Goal: Find specific page/section: Find specific page/section

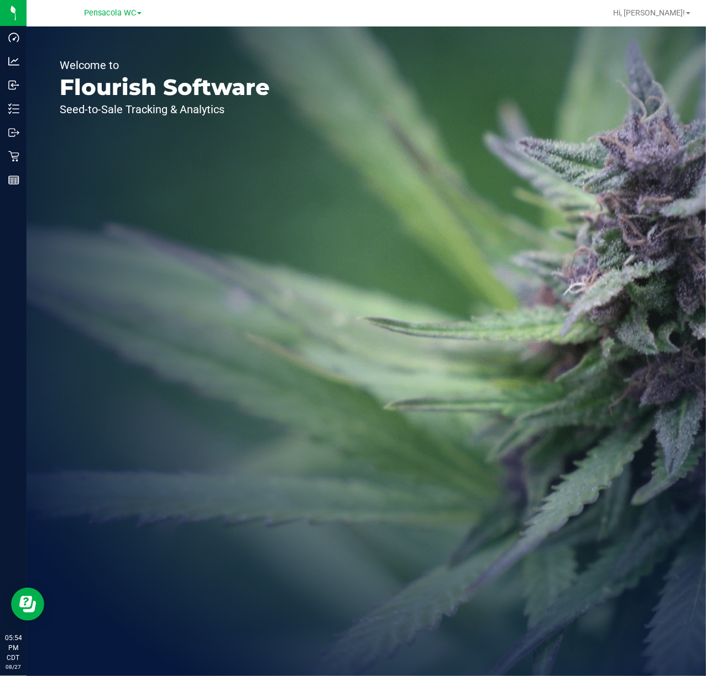
click at [14, 155] on icon at bounding box center [13, 156] width 11 height 11
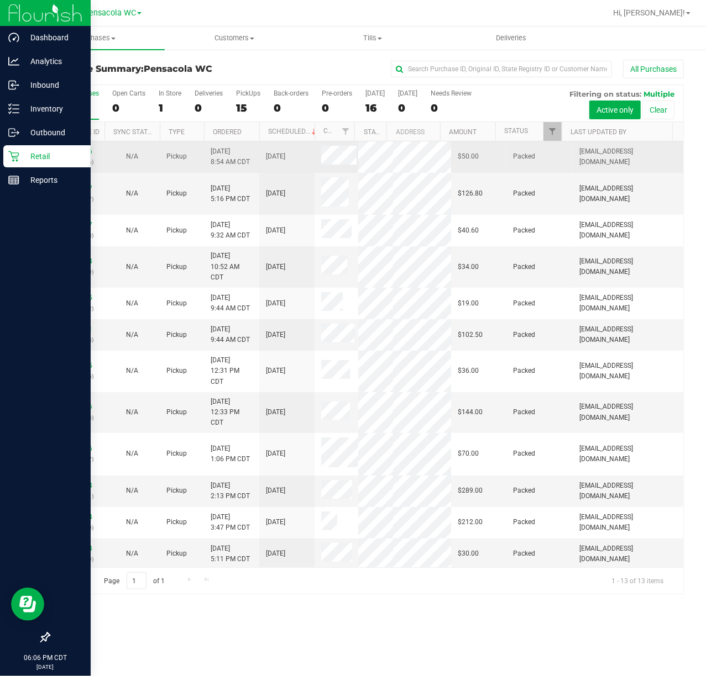
click at [551, 144] on td "Packed" at bounding box center [539, 156] width 66 height 31
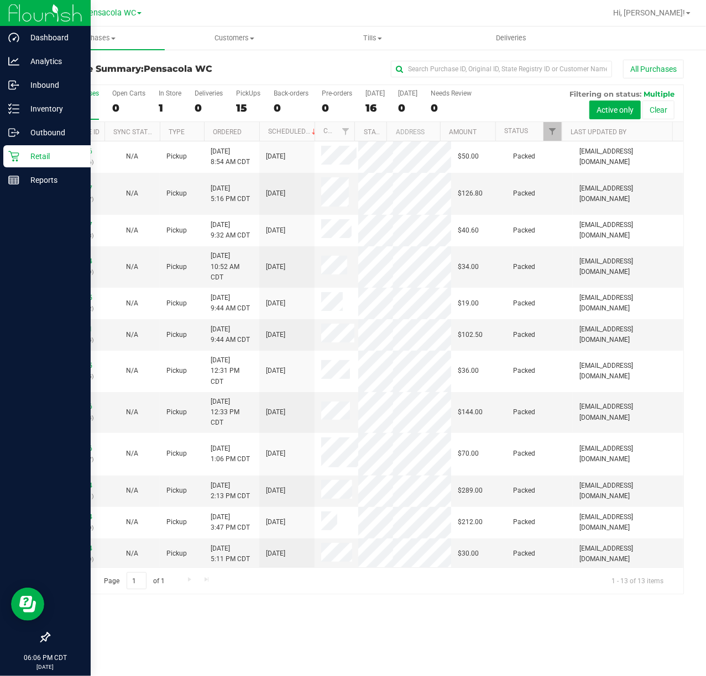
click at [308, 623] on div "Purchases Summary of purchases Fulfillment All purchases Customers All customer…" at bounding box center [366, 352] width 679 height 650
